Goal: Transaction & Acquisition: Purchase product/service

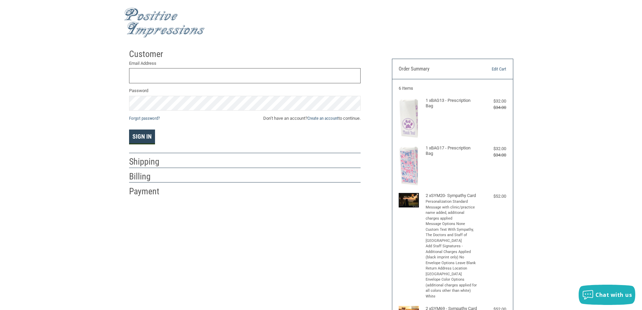
type input "[EMAIL_ADDRESS][DOMAIN_NAME]"
click at [148, 132] on button "Sign In" at bounding box center [142, 136] width 26 height 15
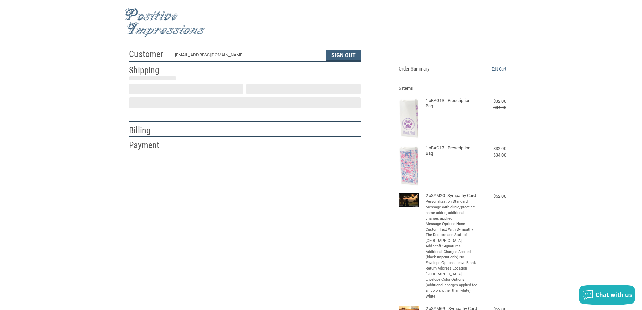
select select "US"
select select "IL"
type input "[STREET_ADDRESS]"
type input "Decatur"
select select "IL"
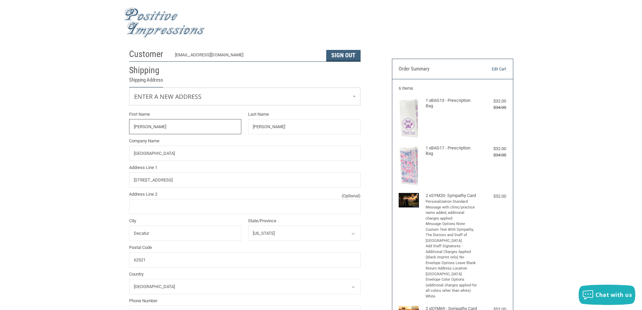
radio input "true"
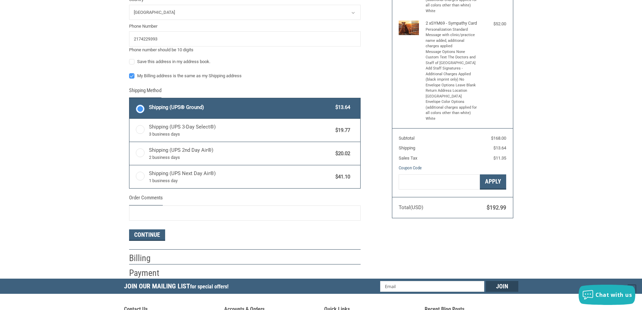
scroll to position [292, 0]
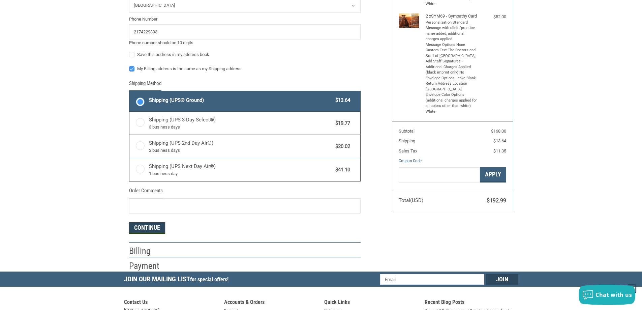
click at [153, 228] on button "Continue" at bounding box center [147, 227] width 36 height 11
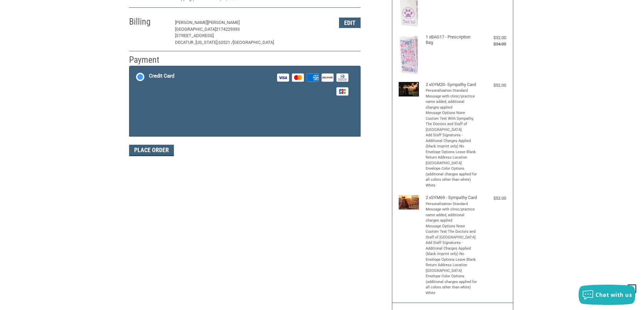
scroll to position [101, 0]
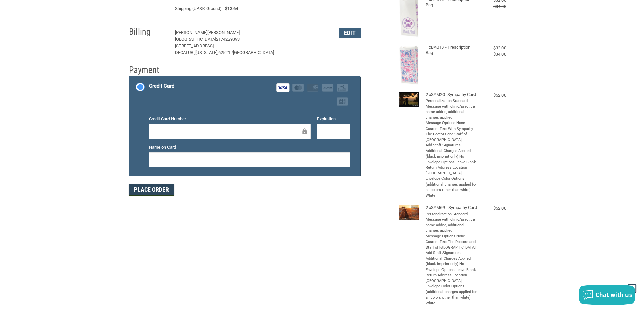
click at [149, 191] on button "Place Order" at bounding box center [151, 189] width 45 height 11
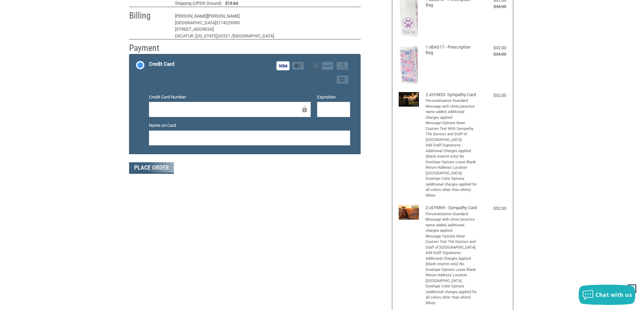
scroll to position [78, 0]
